Goal: Transaction & Acquisition: Subscribe to service/newsletter

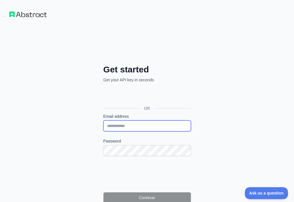
click at [103, 121] on input "Email address" at bounding box center [147, 126] width 88 height 11
paste input "**********"
type input "**********"
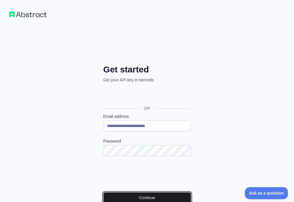
click at [111, 193] on button "Continue" at bounding box center [147, 198] width 88 height 11
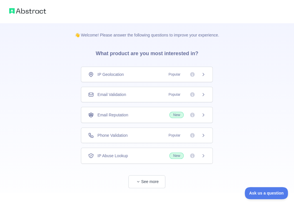
click at [150, 95] on div "Email Validation Popular" at bounding box center [146, 95] width 117 height 6
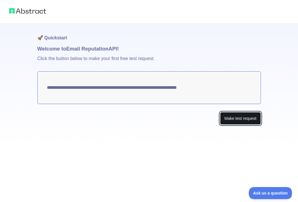
click at [249, 121] on button "Make test request" at bounding box center [240, 118] width 41 height 13
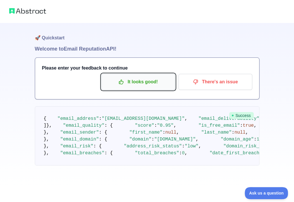
click at [146, 86] on p "It looks good!" at bounding box center [138, 82] width 65 height 10
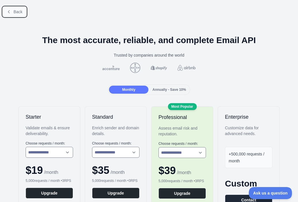
click at [11, 12] on button "Back" at bounding box center [14, 12] width 23 height 10
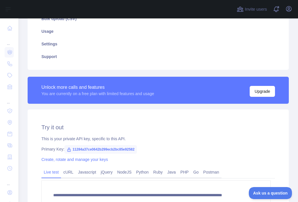
scroll to position [115, 0]
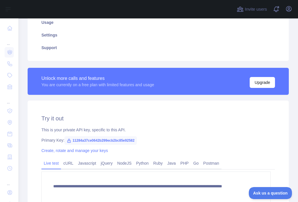
click at [123, 142] on span "11284a37ce0642b299ecb2bc85e92582" at bounding box center [100, 140] width 73 height 9
copy span "11284a37ce0642b299ecb2bc85e92582"
